Goal: Task Accomplishment & Management: Manage account settings

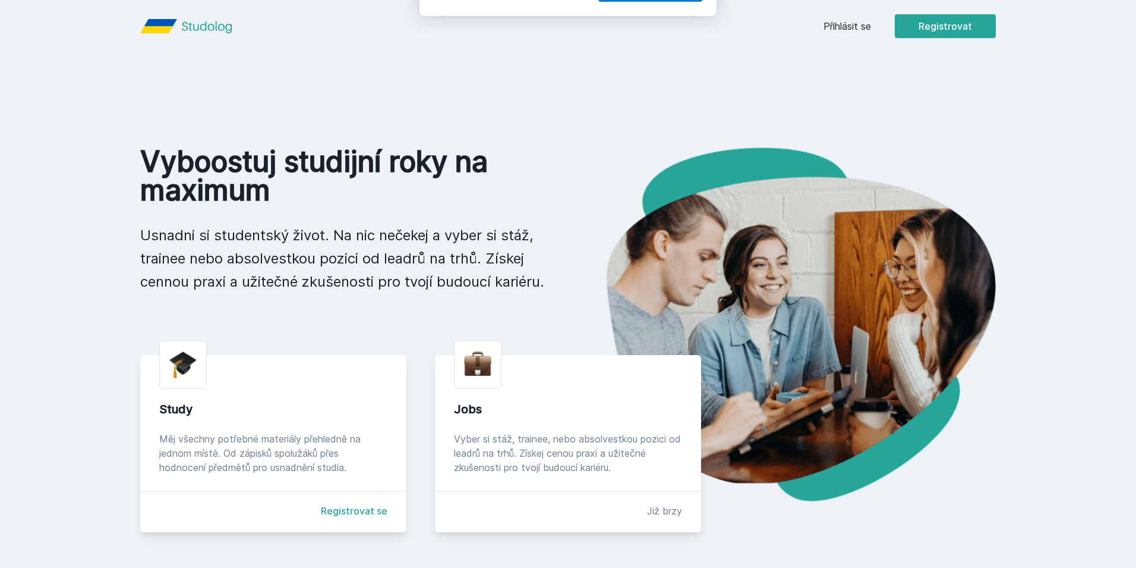
click at [563, 74] on button "Ne" at bounding box center [570, 77] width 43 height 30
click at [848, 29] on link "Přihlásit se" at bounding box center [848, 26] width 48 height 14
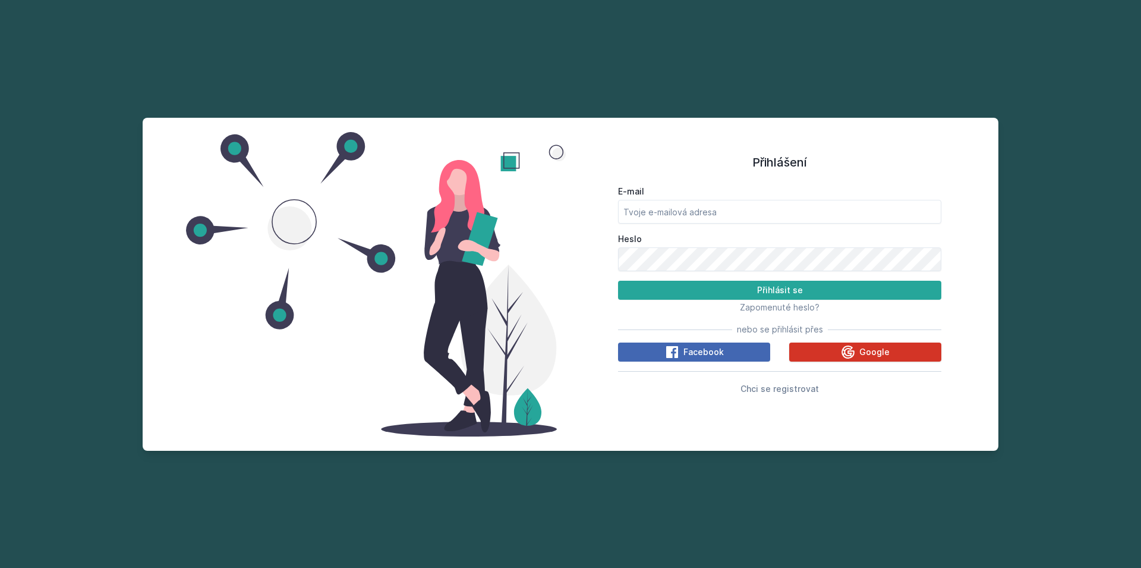
click at [836, 344] on button "Google" at bounding box center [865, 351] width 152 height 19
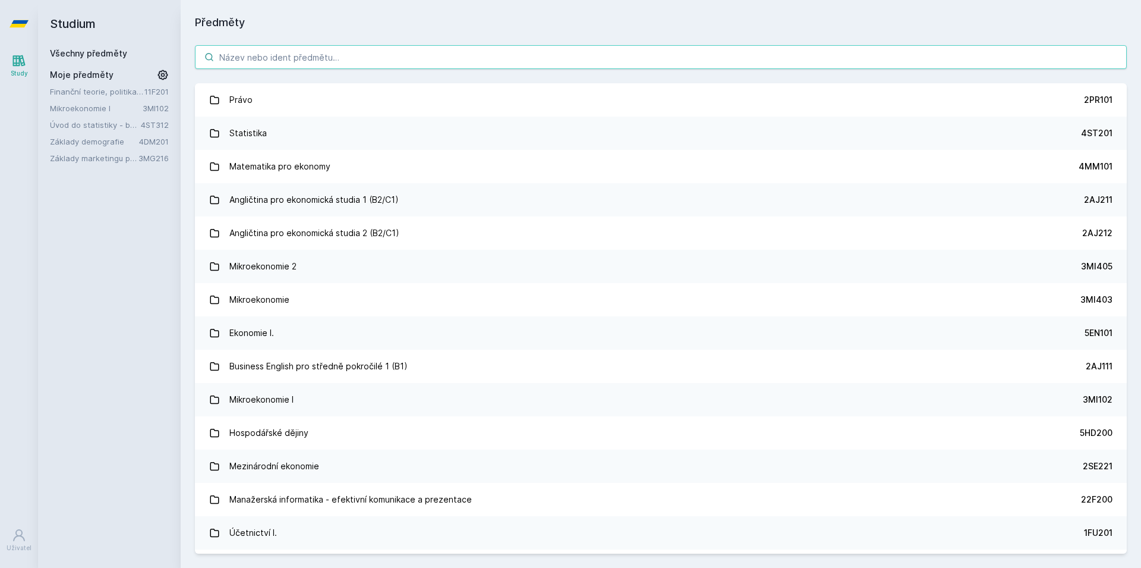
click at [291, 48] on input "search" at bounding box center [661, 57] width 932 height 24
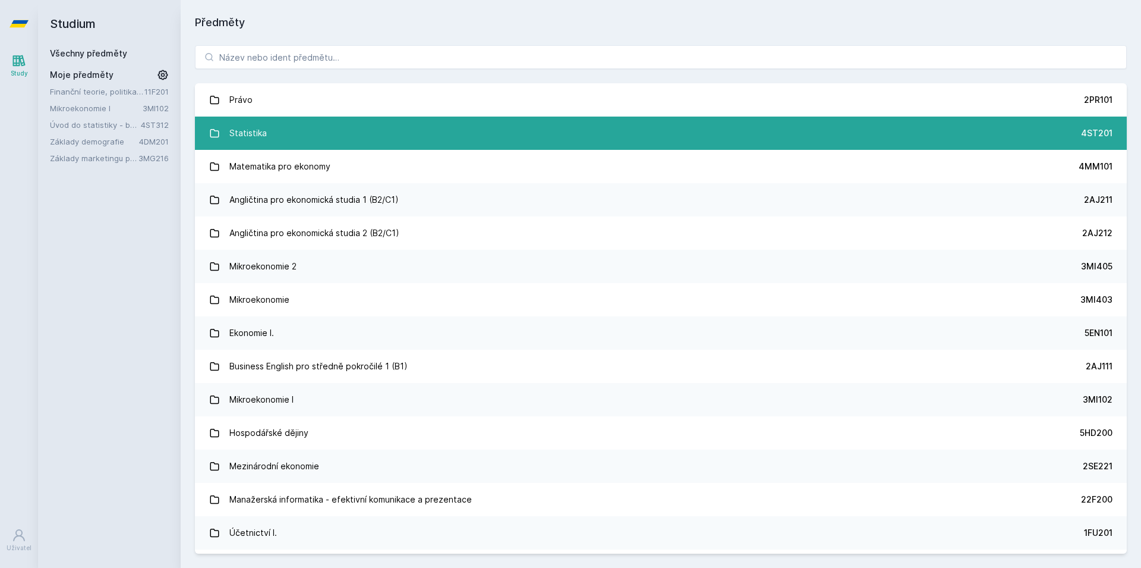
click at [353, 138] on link "Statistika 4ST201" at bounding box center [661, 132] width 932 height 33
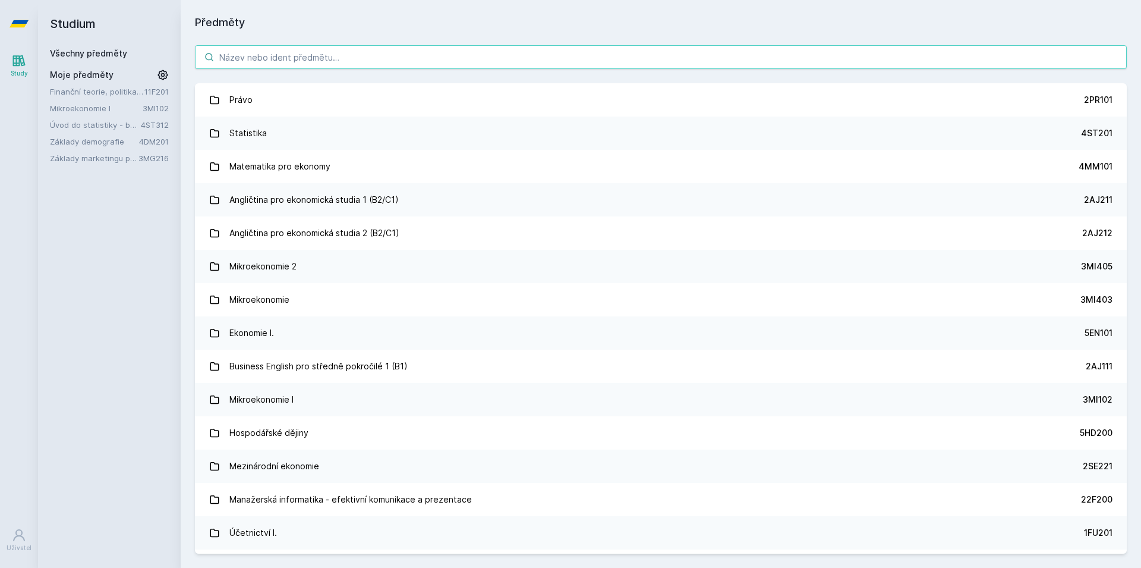
click at [305, 54] on input "search" at bounding box center [661, 57] width 932 height 24
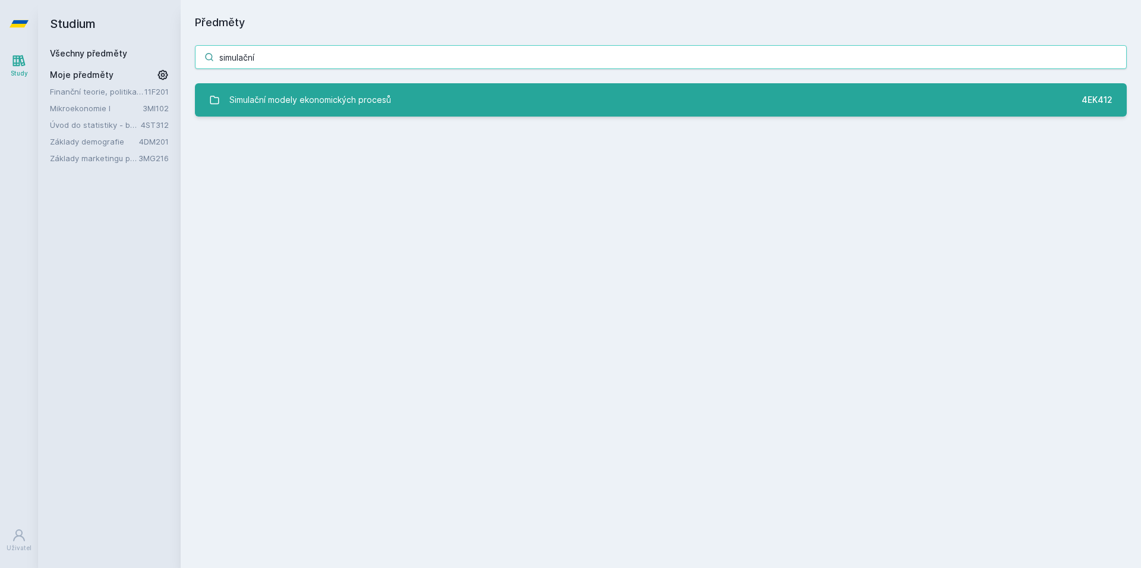
type input "simulační"
click at [375, 101] on div "Simulační modely ekonomických procesů" at bounding box center [310, 100] width 162 height 24
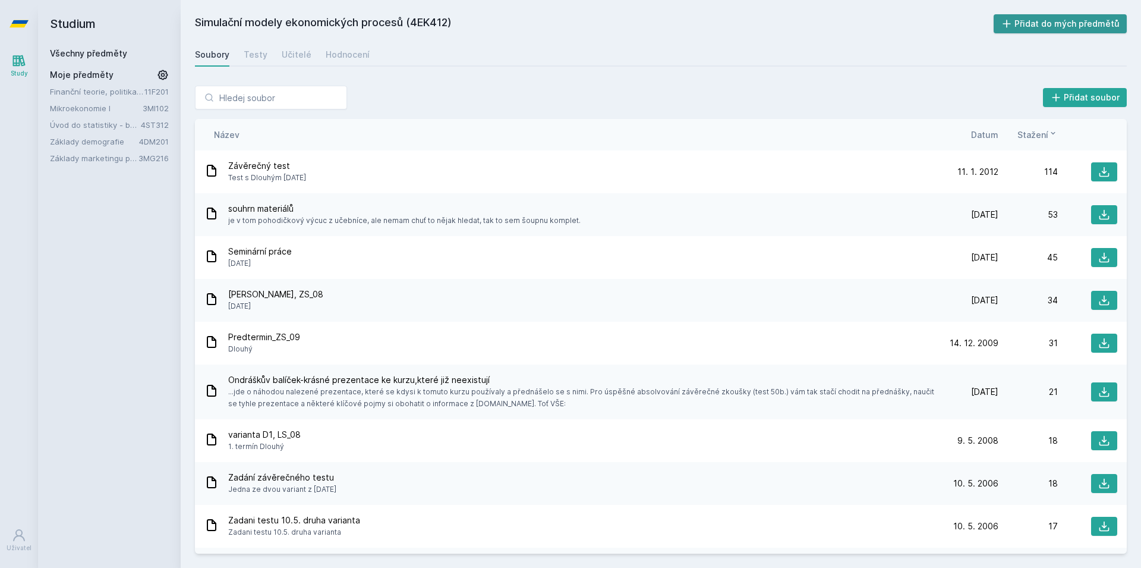
click at [1055, 29] on button "Přidat do mých předmětů" at bounding box center [1061, 23] width 134 height 19
click at [123, 139] on link "Základy demografie" at bounding box center [94, 142] width 89 height 12
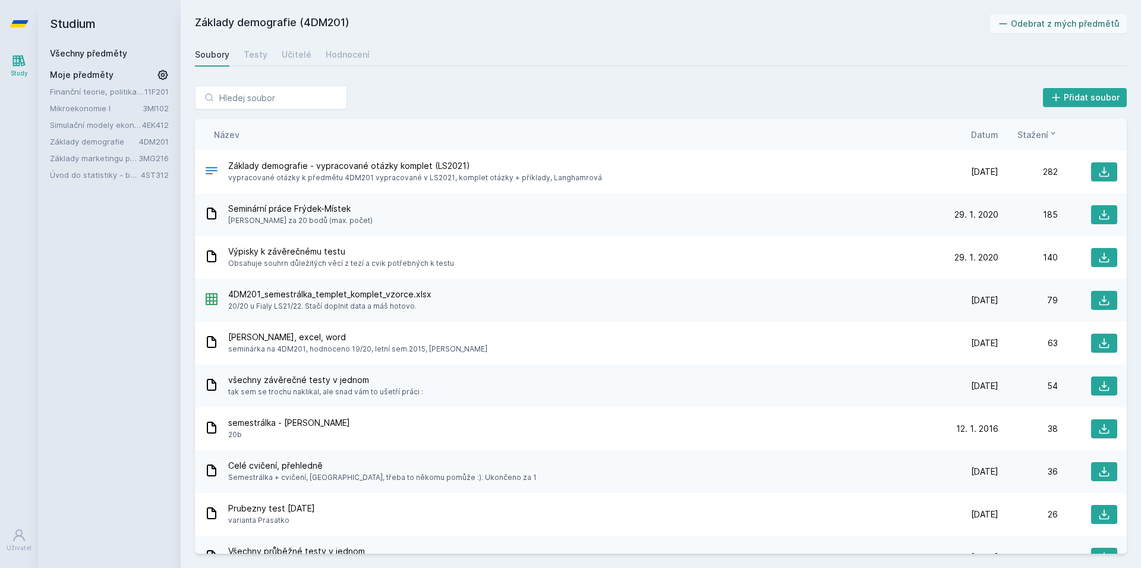
click at [112, 175] on link "Úvod do statistiky - bayesovský přístup" at bounding box center [95, 175] width 91 height 12
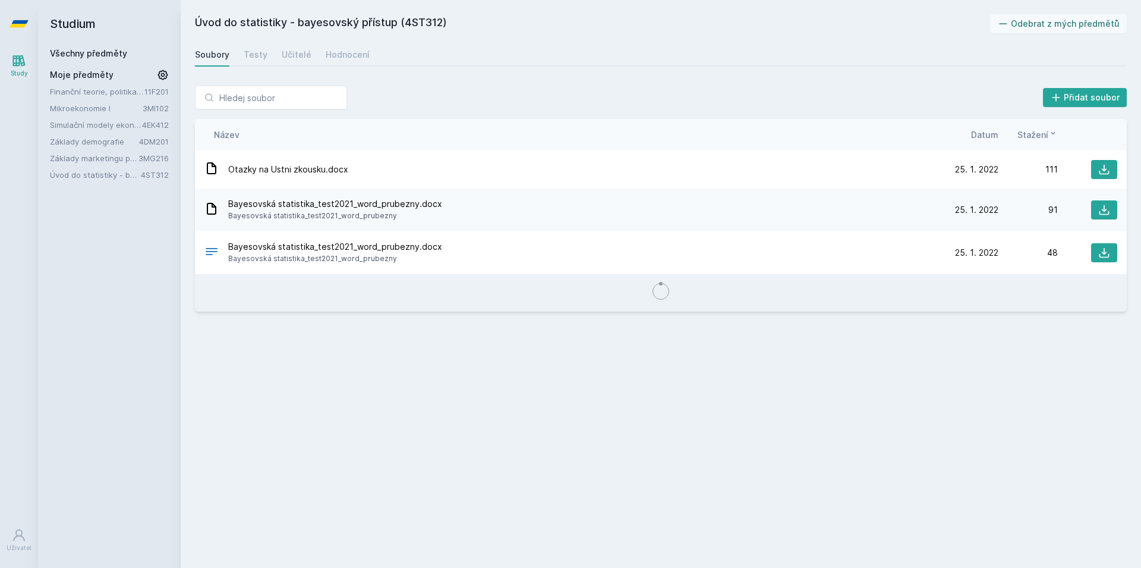
click at [116, 157] on link "Základy marketingu pro informatiky a statistiky" at bounding box center [94, 158] width 89 height 12
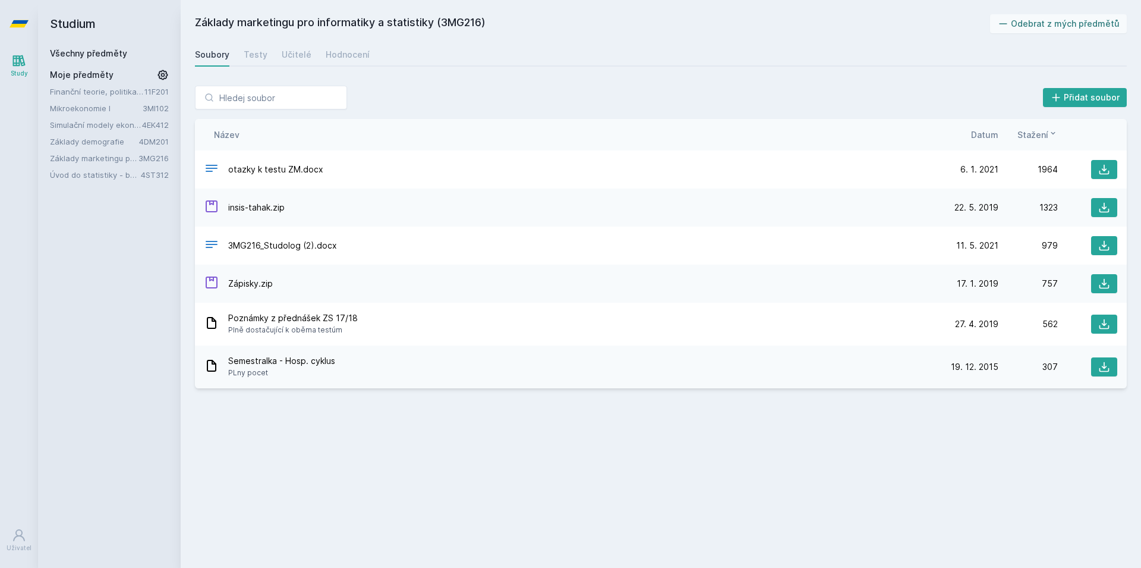
click at [105, 175] on link "Úvod do statistiky - bayesovský přístup" at bounding box center [95, 175] width 91 height 12
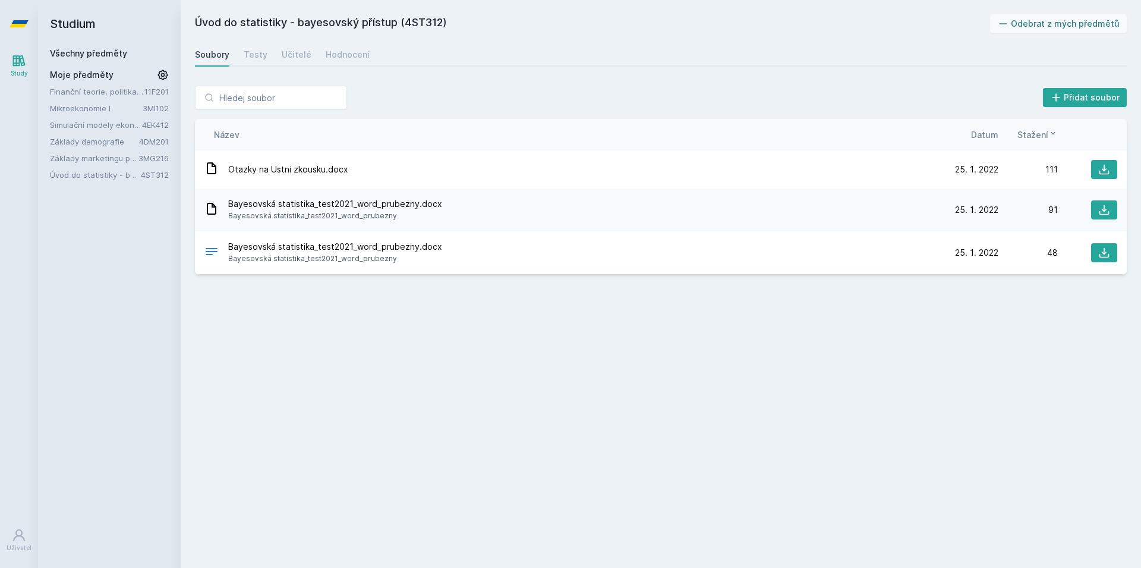
click at [69, 156] on link "Základy marketingu pro informatiky a statistiky" at bounding box center [94, 158] width 89 height 12
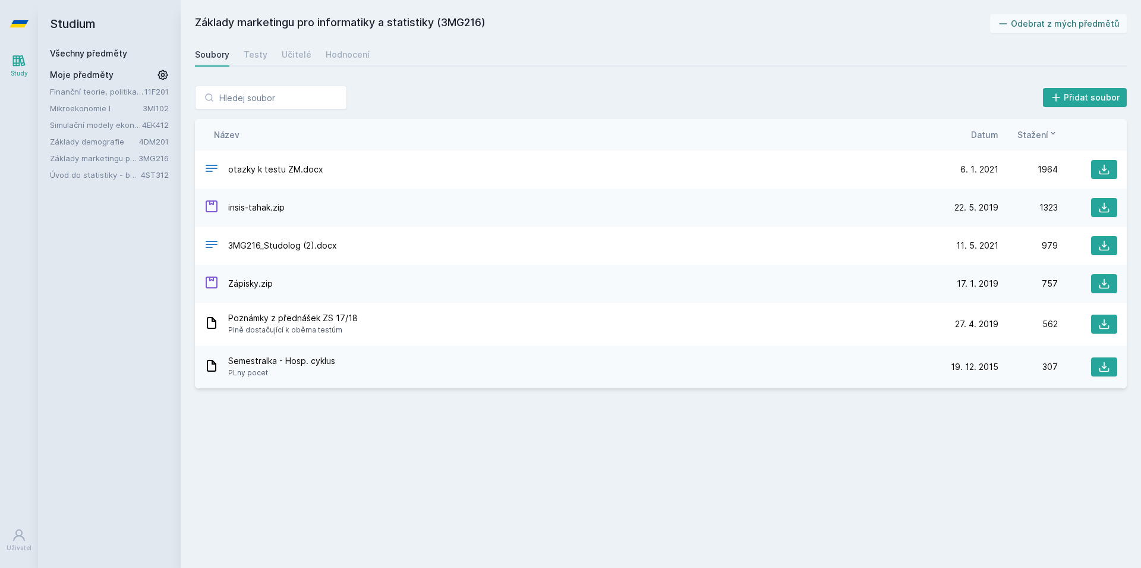
click at [86, 144] on link "Základy demografie" at bounding box center [94, 142] width 89 height 12
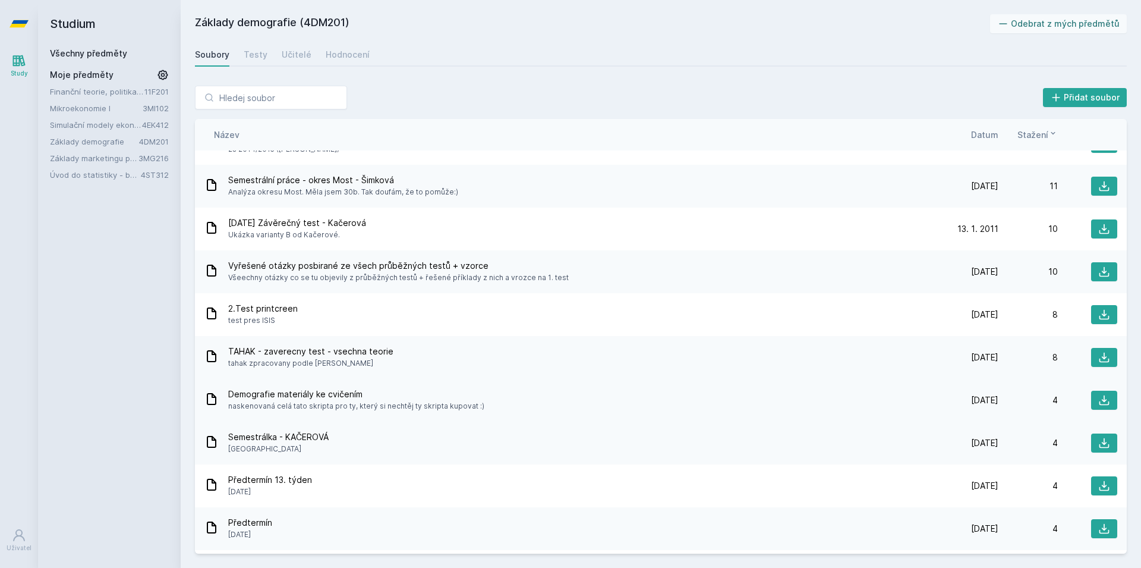
scroll to position [883, 0]
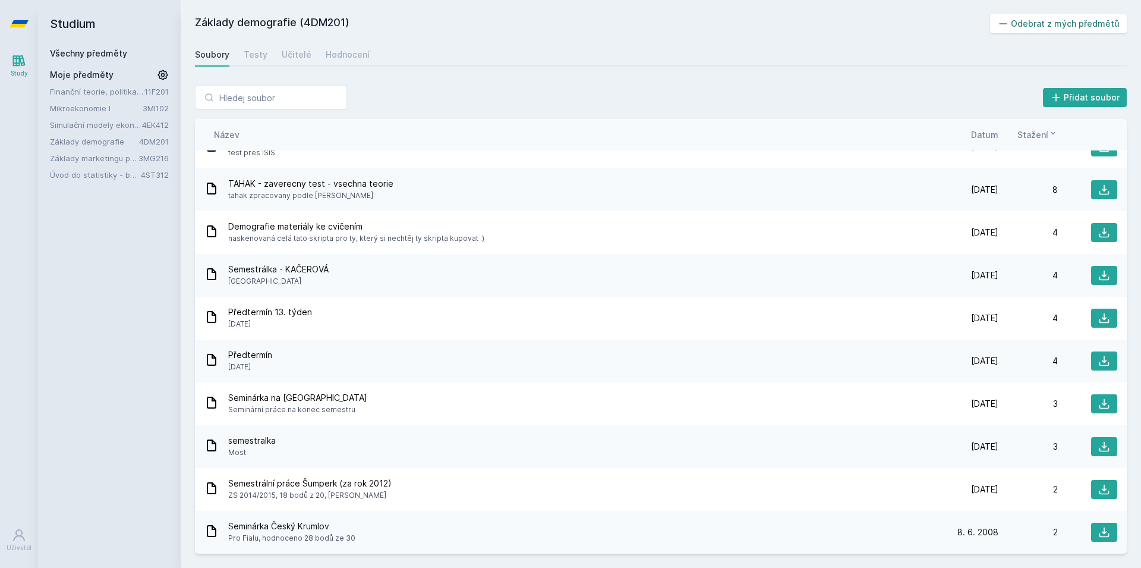
click at [1029, 22] on button "Odebrat z mých předmětů" at bounding box center [1058, 23] width 137 height 19
click at [123, 159] on link "Úvod do statistiky - bayesovský přístup" at bounding box center [95, 158] width 91 height 12
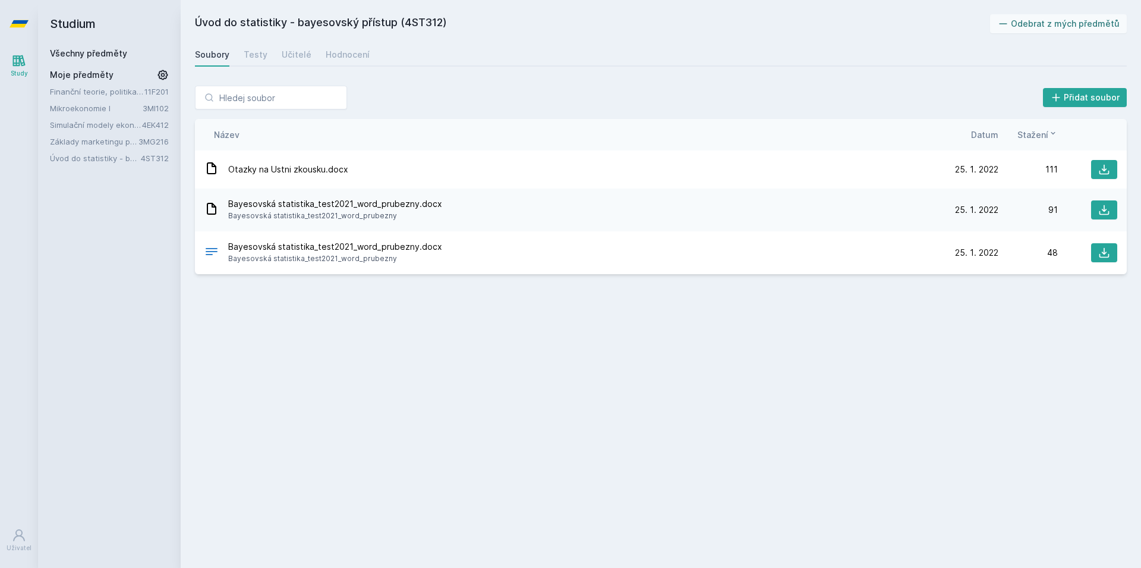
click at [1041, 37] on div "Úvod do statistiky - bayesovský přístup (4ST312) Odebrat z mých předmětů Soubor…" at bounding box center [661, 283] width 932 height 539
click at [1038, 26] on button "Odebrat z mých předmětů" at bounding box center [1058, 23] width 137 height 19
click at [102, 95] on link "Finanční teorie, politika a instituce" at bounding box center [97, 92] width 95 height 12
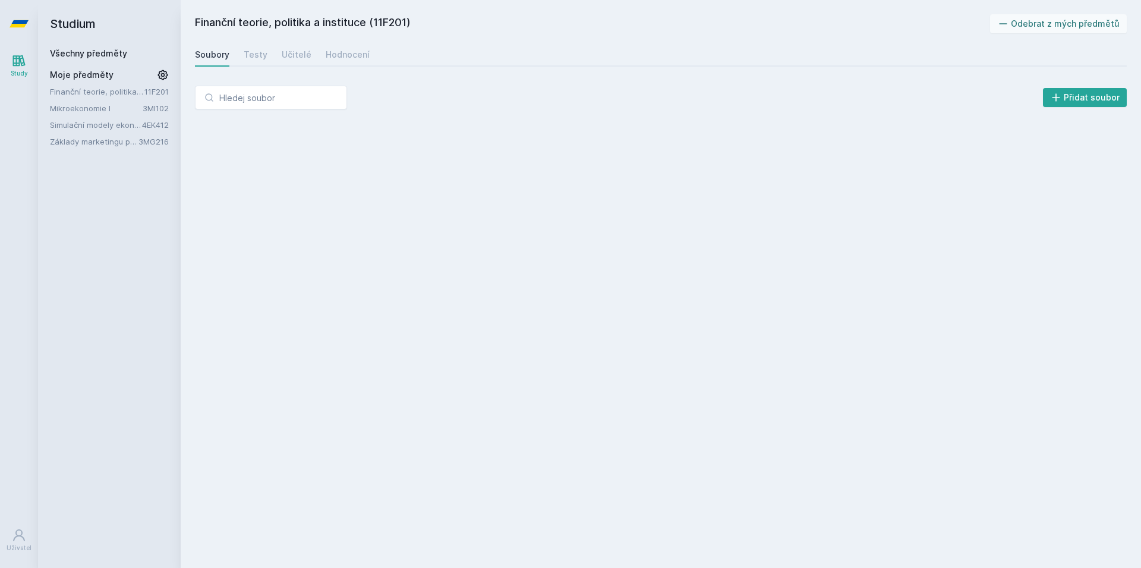
click at [103, 106] on link "Mikroekonomie I" at bounding box center [96, 108] width 93 height 12
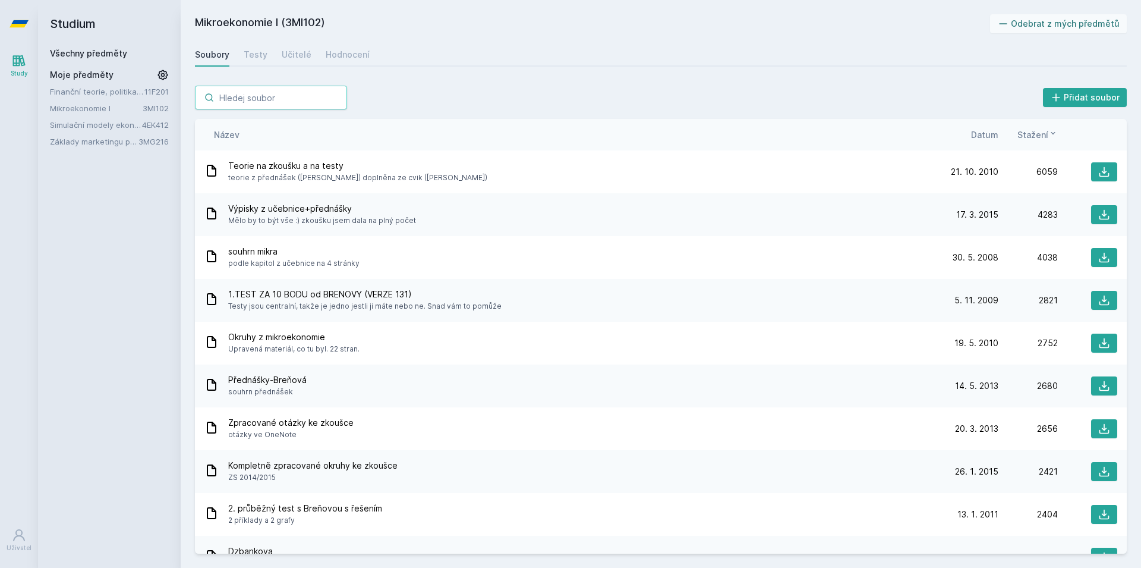
click at [275, 102] on input "search" at bounding box center [271, 98] width 152 height 24
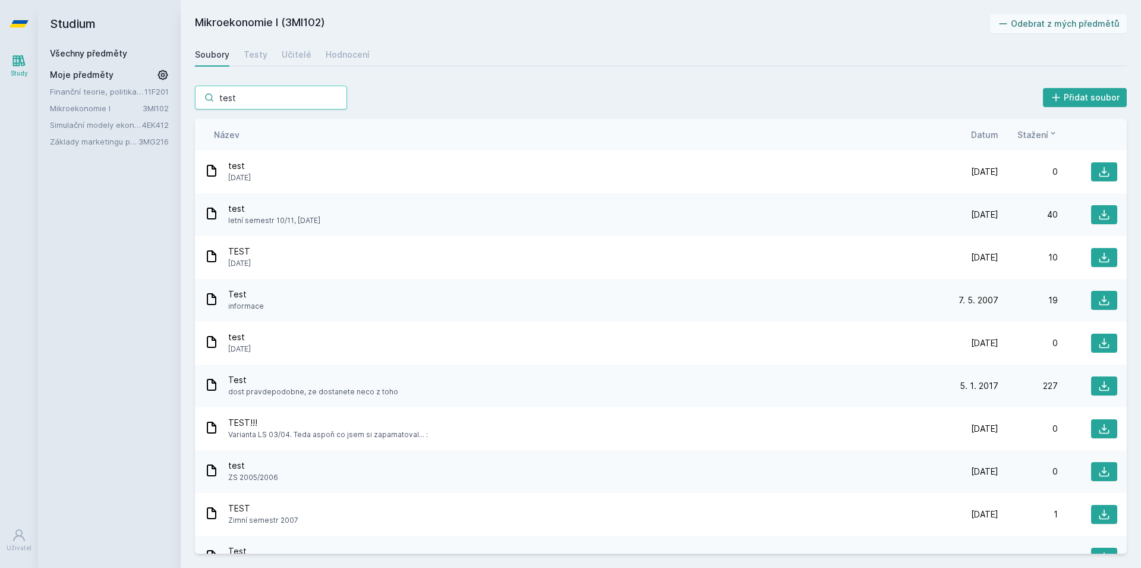
type input "test"
click at [988, 136] on span "Datum" at bounding box center [984, 134] width 27 height 12
click at [988, 136] on span "Datum" at bounding box center [975, 134] width 27 height 12
click at [989, 132] on icon at bounding box center [994, 133] width 10 height 10
click at [1100, 388] on icon at bounding box center [1104, 386] width 12 height 12
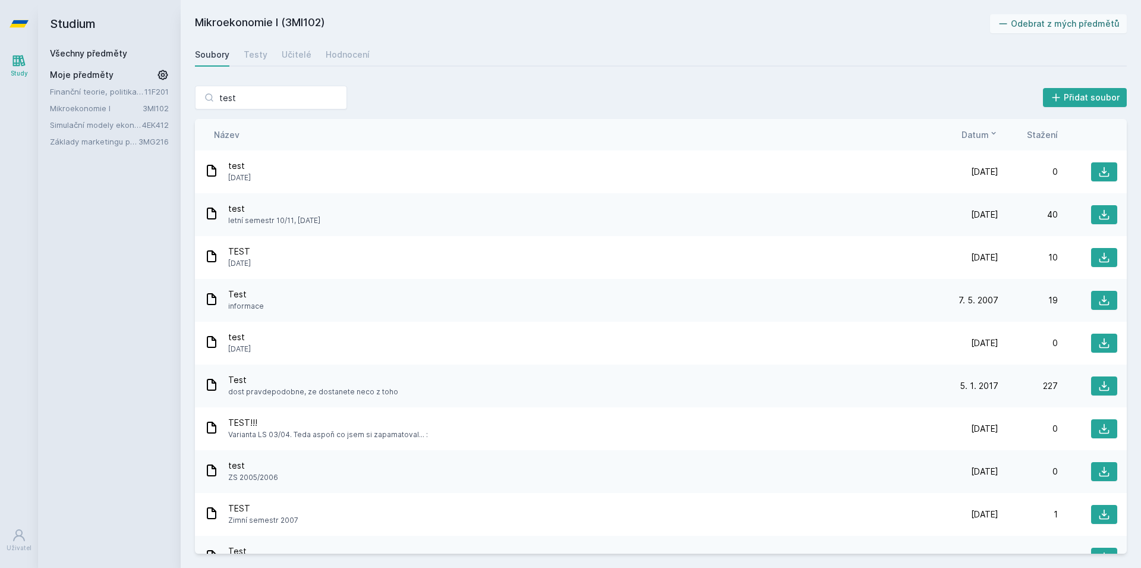
click at [31, 158] on div "Study Uživatel" at bounding box center [19, 308] width 38 height 520
